Goal: Task Accomplishment & Management: Use online tool/utility

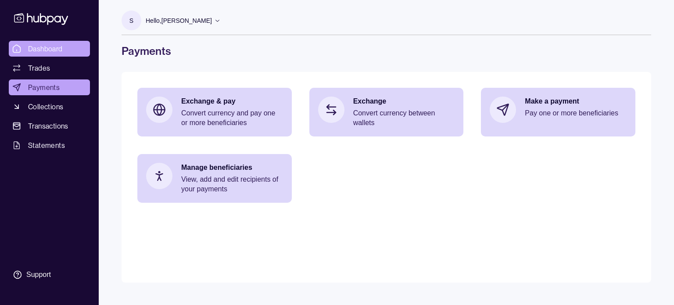
click at [43, 47] on span "Dashboard" at bounding box center [45, 48] width 35 height 11
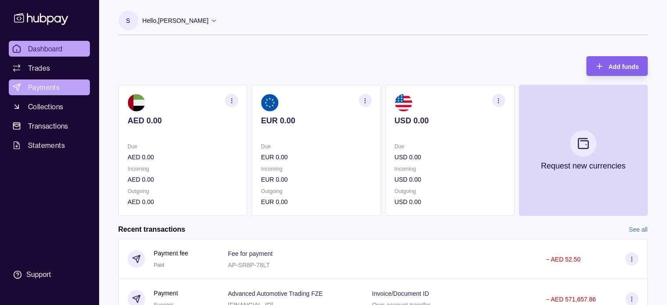
click at [58, 87] on span "Payments" at bounding box center [44, 87] width 32 height 11
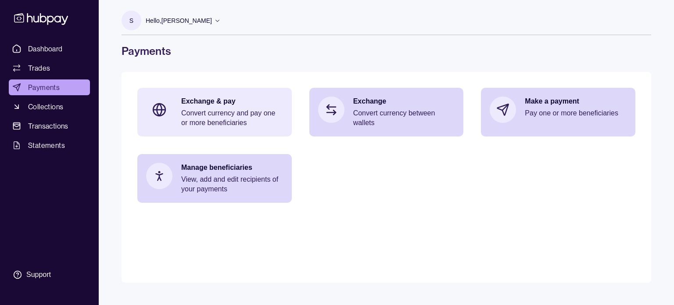
click at [248, 122] on p "Convert currency and pay one or more beneficiaries" at bounding box center [232, 117] width 102 height 19
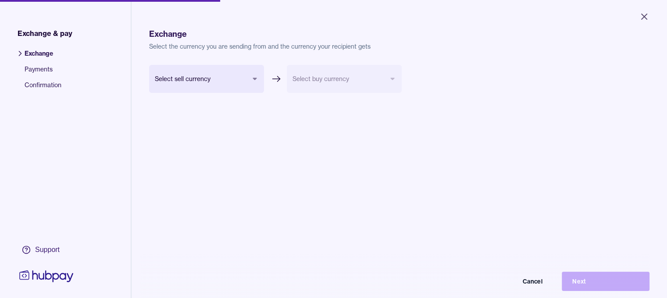
click at [35, 68] on span "Payments" at bounding box center [43, 73] width 37 height 16
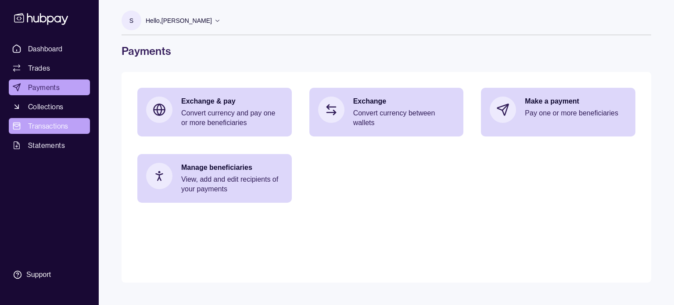
click at [59, 128] on span "Transactions" at bounding box center [48, 126] width 40 height 11
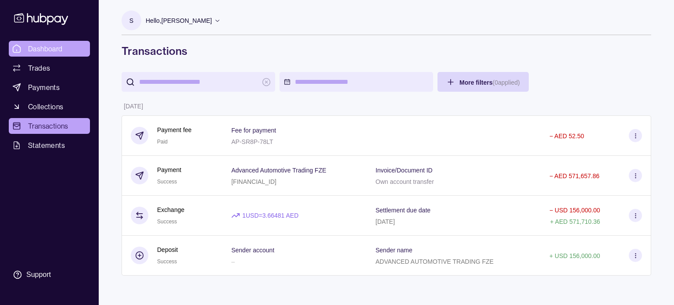
click at [50, 46] on span "Dashboard" at bounding box center [45, 48] width 35 height 11
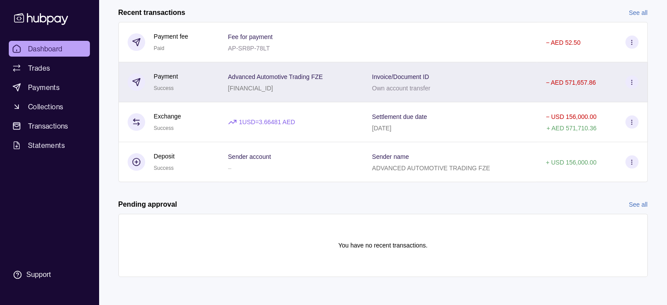
scroll to position [86, 0]
